Goal: Task Accomplishment & Management: Complete application form

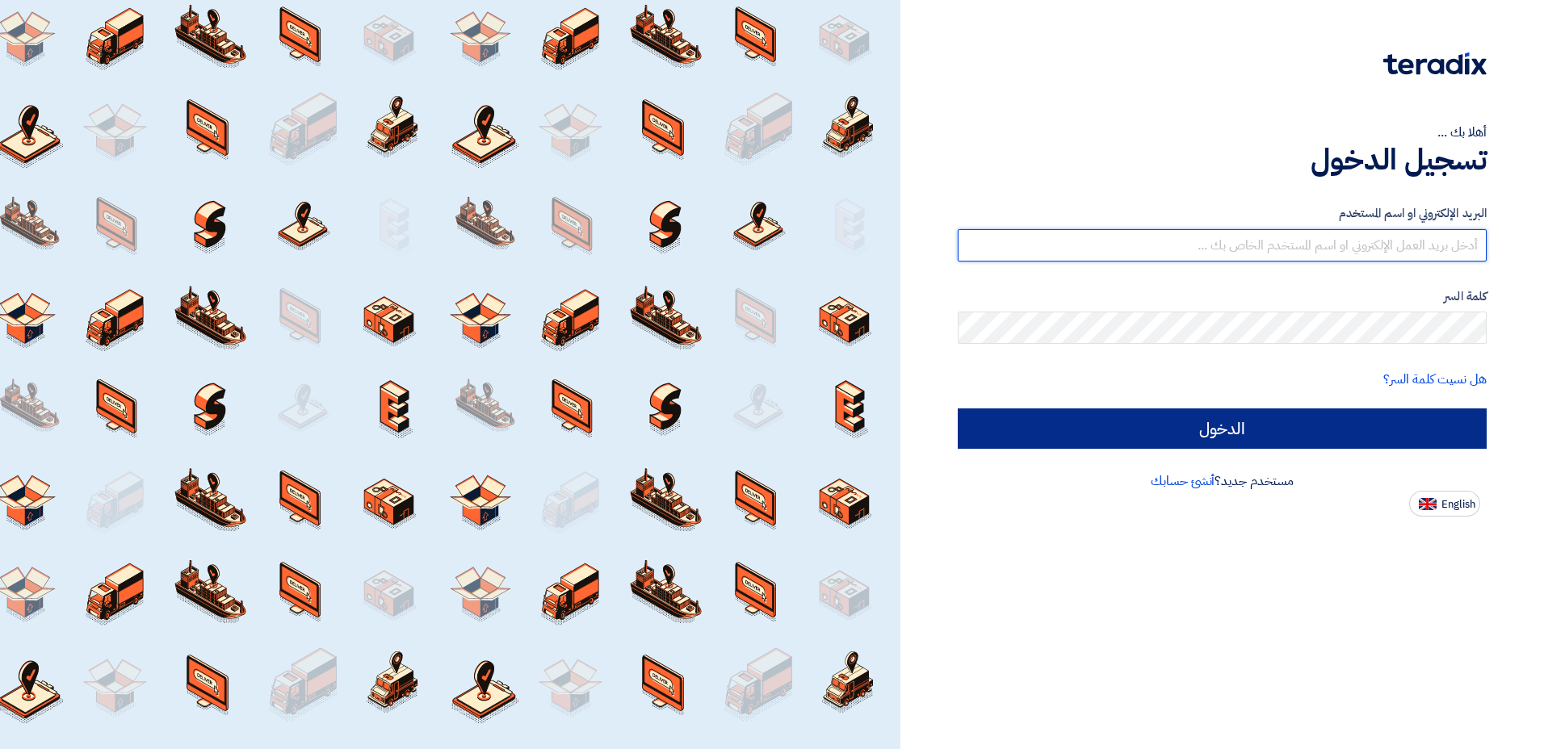
type input "[EMAIL_ADDRESS][DOMAIN_NAME]"
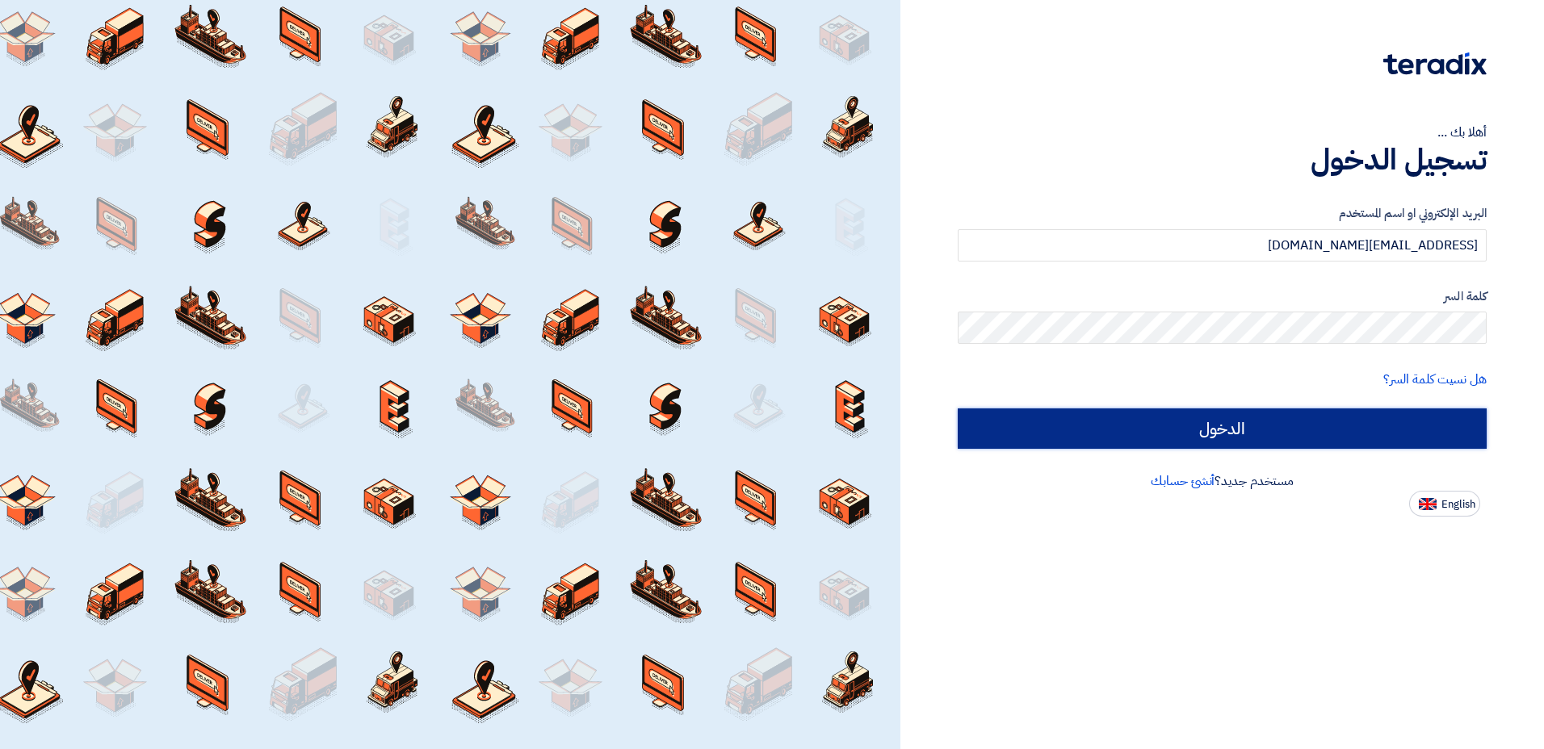
click at [1358, 431] on input "الدخول" at bounding box center [1221, 428] width 529 height 40
type input "Sign in"
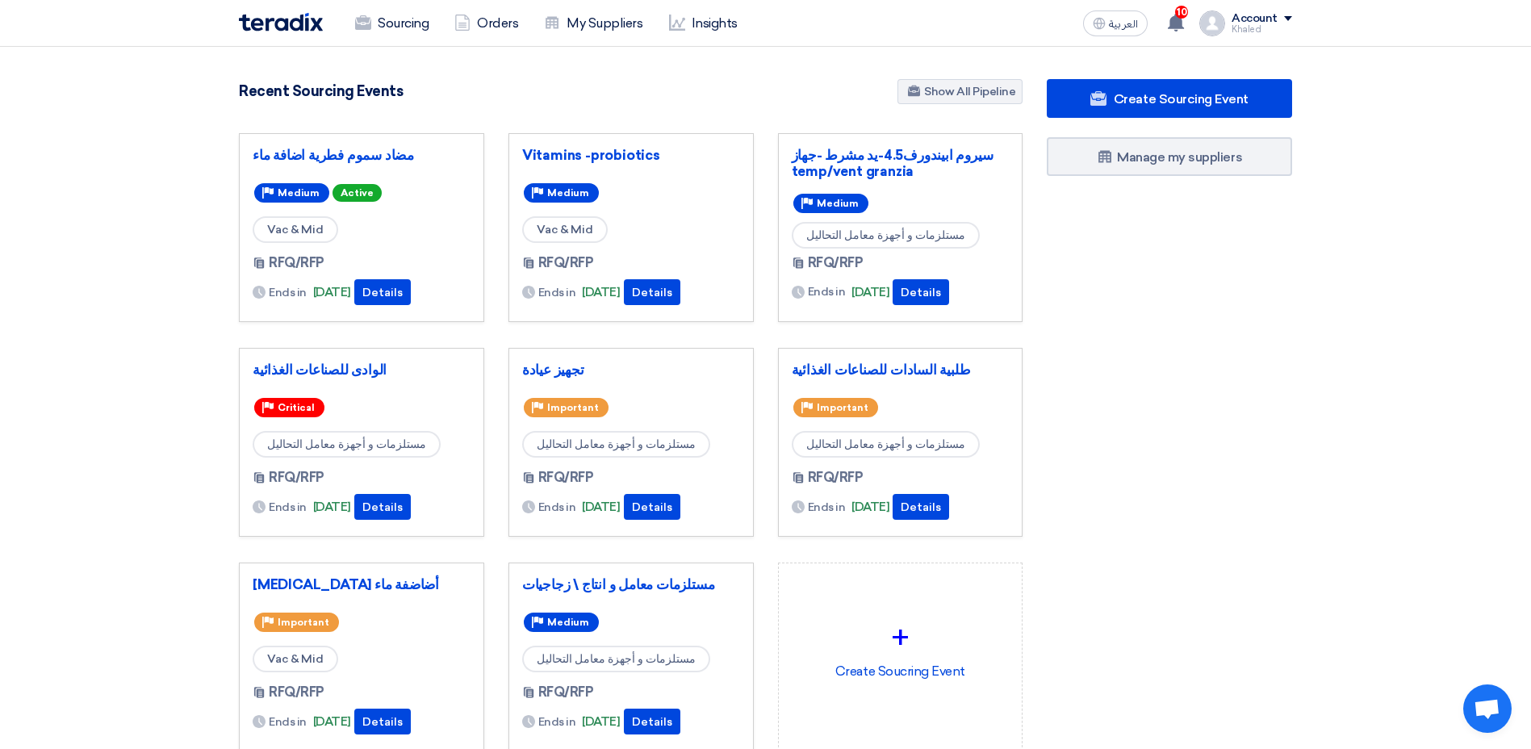
click at [1167, 408] on div "Create Sourcing Event Manage my suppliers" at bounding box center [1170, 447] width 270 height 737
click at [1163, 108] on link "Create Sourcing Event" at bounding box center [1169, 98] width 245 height 39
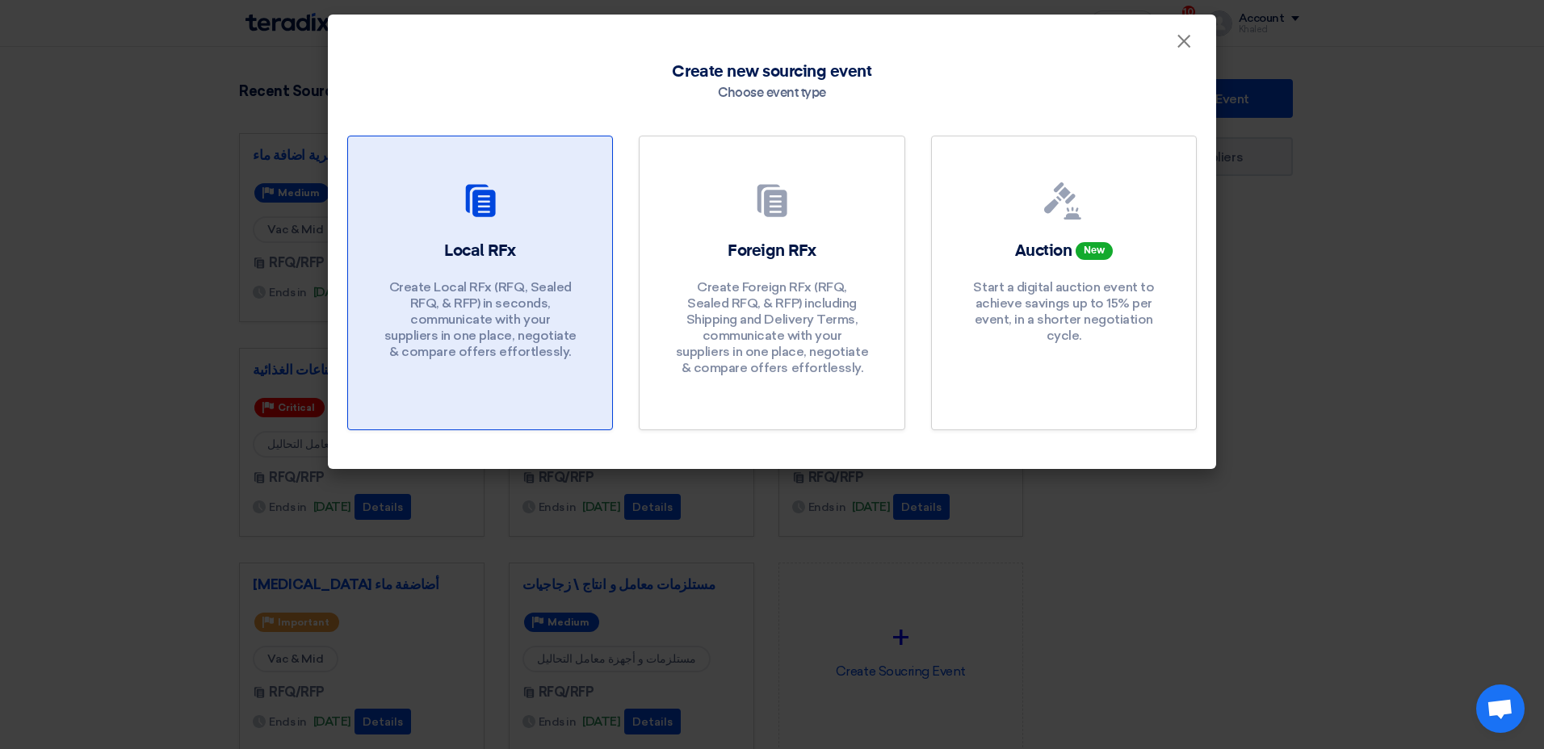
click at [431, 254] on div "Local RFx Create Local RFx (RFQ, Sealed RFQ, & RFP) in seconds, communicate wit…" at bounding box center [479, 304] width 225 height 128
